Goal: Use online tool/utility: Utilize a website feature to perform a specific function

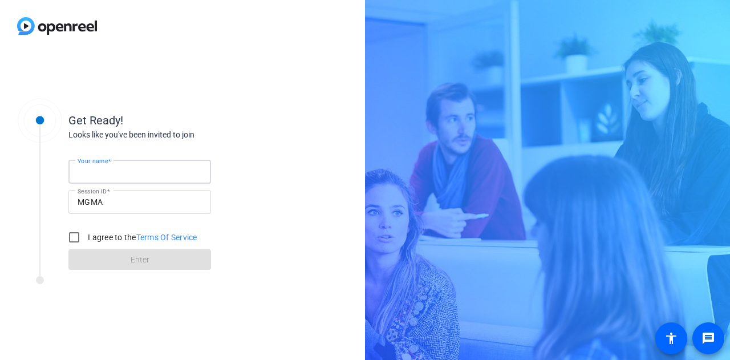
click at [126, 170] on input "Your name" at bounding box center [140, 172] width 124 height 14
type input "[PERSON_NAME]"
click at [72, 238] on input "I agree to the Terms Of Service" at bounding box center [74, 237] width 23 height 23
checkbox input "true"
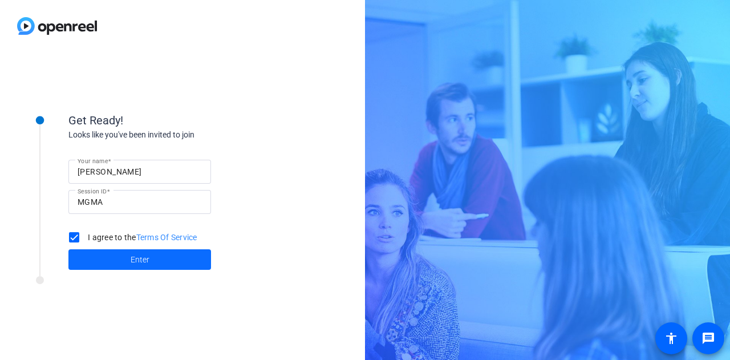
click at [157, 261] on span at bounding box center [139, 259] width 143 height 27
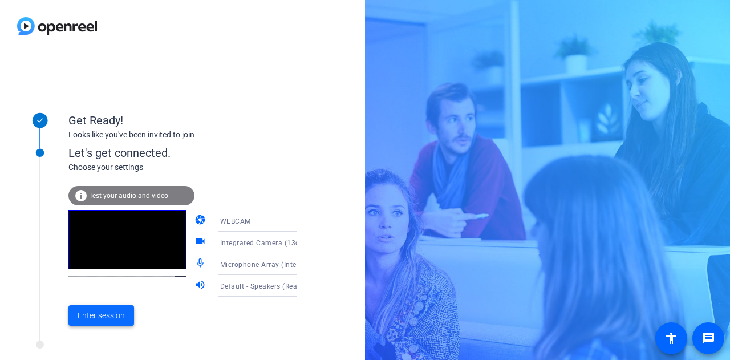
click at [105, 312] on span "Enter session" at bounding box center [101, 316] width 47 height 12
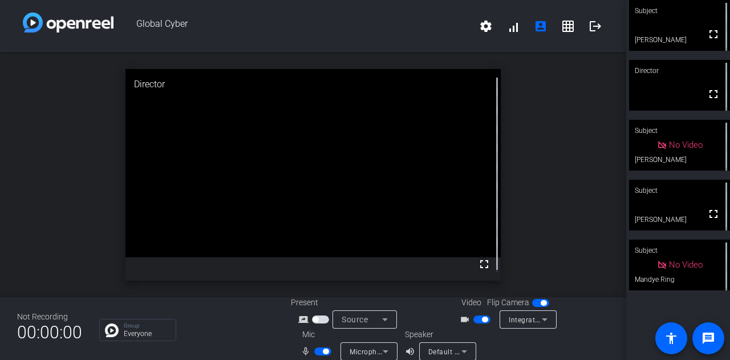
click at [674, 196] on div "Subject" at bounding box center [679, 191] width 101 height 22
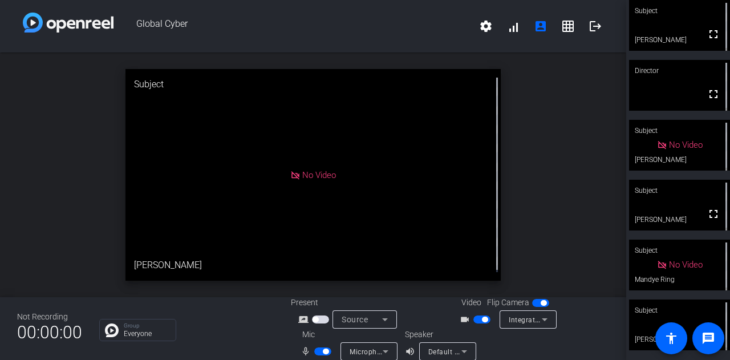
click at [655, 320] on div "Subject" at bounding box center [679, 310] width 101 height 22
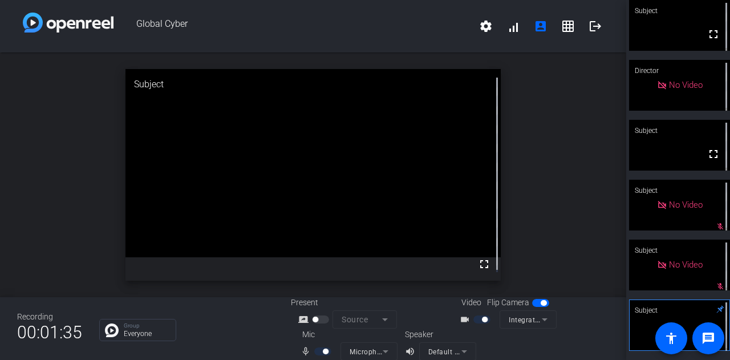
click at [654, 238] on div "Subject fullscreen Director No Video Subject fullscreen Subject No Video mic_of…" at bounding box center [678, 180] width 104 height 360
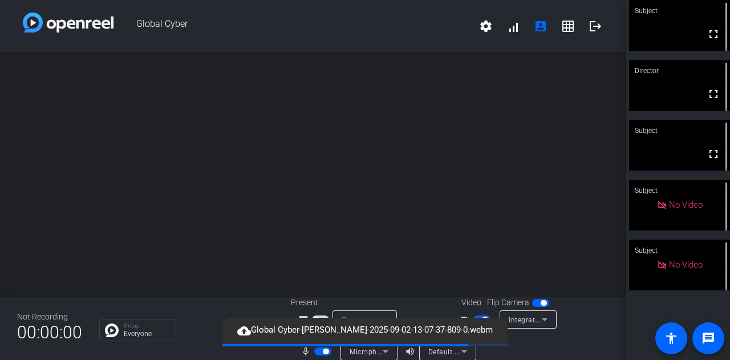
click at [653, 141] on div "Subject" at bounding box center [679, 131] width 101 height 22
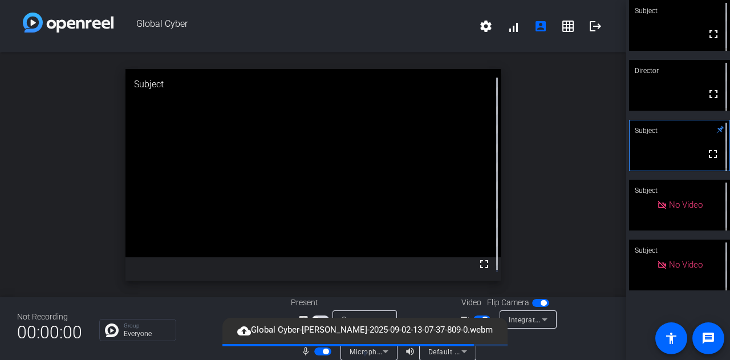
drag, startPoint x: 571, startPoint y: 194, endPoint x: 589, endPoint y: 149, distance: 49.1
click at [589, 149] on div "open_in_new Subject fullscreen" at bounding box center [313, 174] width 626 height 245
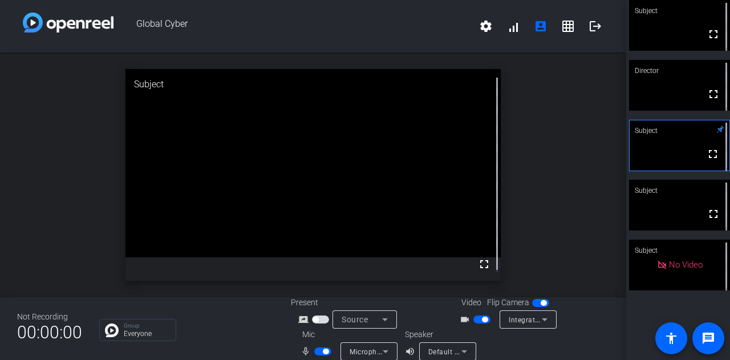
drag, startPoint x: 592, startPoint y: 135, endPoint x: 560, endPoint y: 95, distance: 51.1
click at [560, 95] on div "open_in_new Subject fullscreen" at bounding box center [313, 174] width 626 height 245
click at [567, 134] on div "open_in_new Subject fullscreen" at bounding box center [313, 174] width 626 height 245
